Goal: Find specific page/section: Find specific page/section

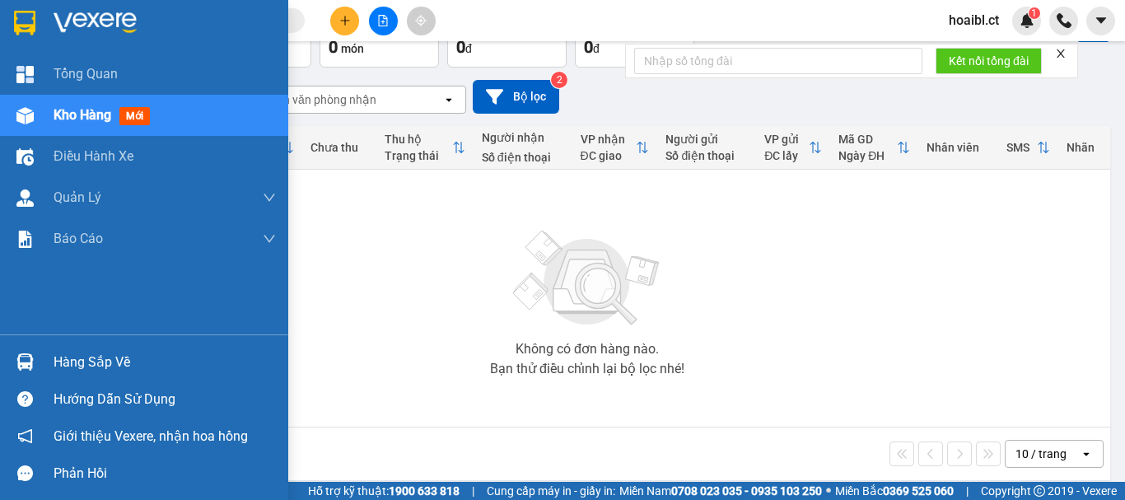
scroll to position [119, 0]
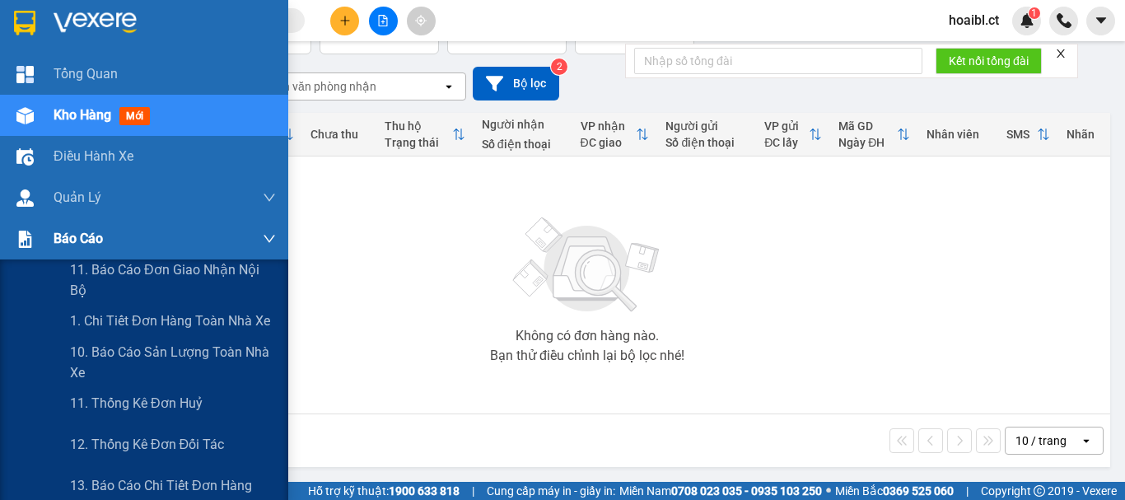
click at [44, 238] on div "Báo cáo" at bounding box center [144, 238] width 288 height 41
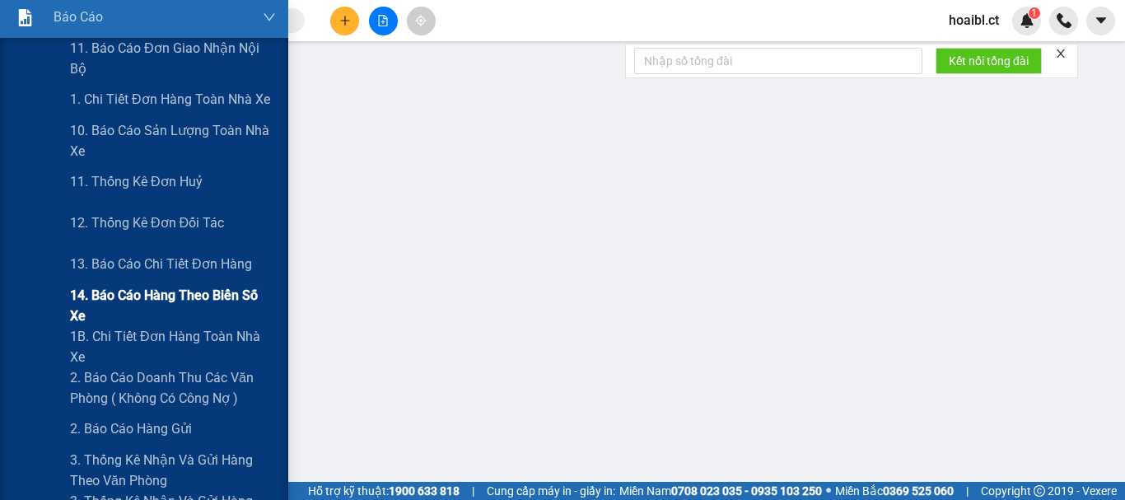
scroll to position [247, 0]
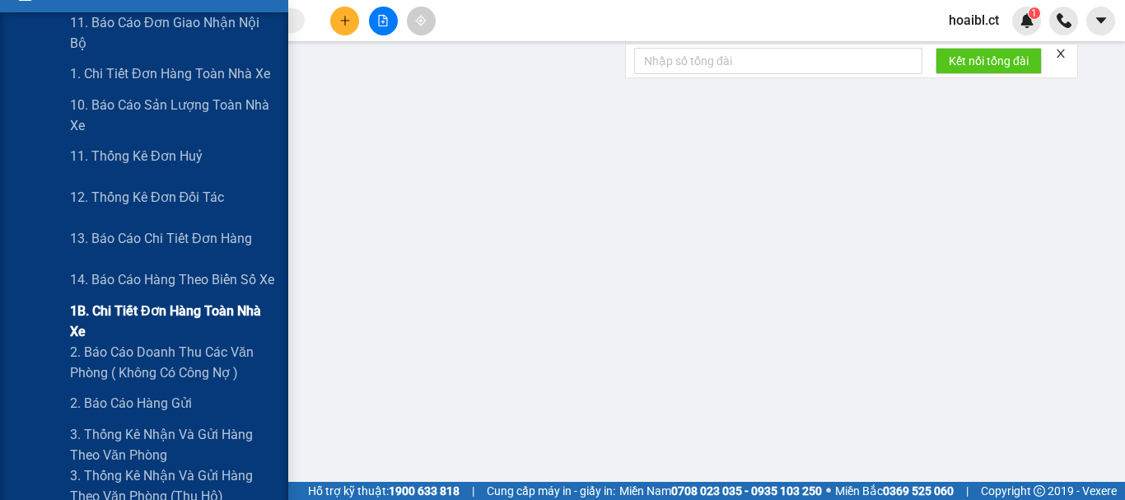
click at [123, 312] on span "1B. Chi tiết đơn hàng toàn nhà xe" at bounding box center [173, 321] width 206 height 41
